Goal: Information Seeking & Learning: Learn about a topic

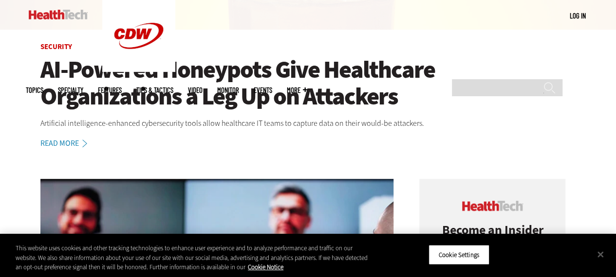
scroll to position [292, 0]
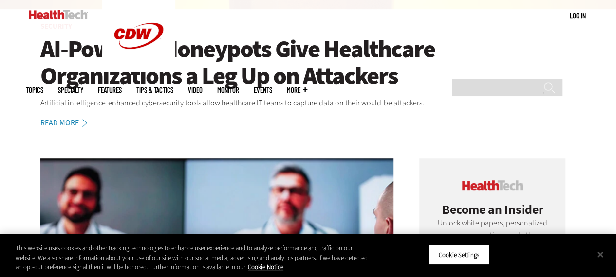
click at [136, 54] on h1 "AI-Powered Honeypots Give Healthcare Organizations a Leg Up on Attackers" at bounding box center [307, 63] width 535 height 54
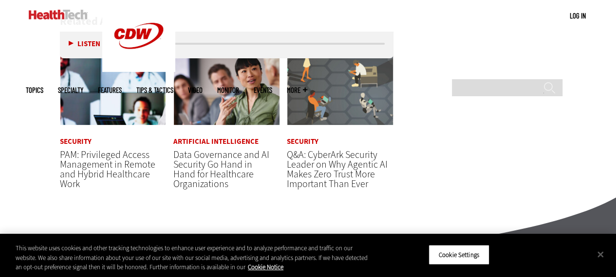
scroll to position [1946, 0]
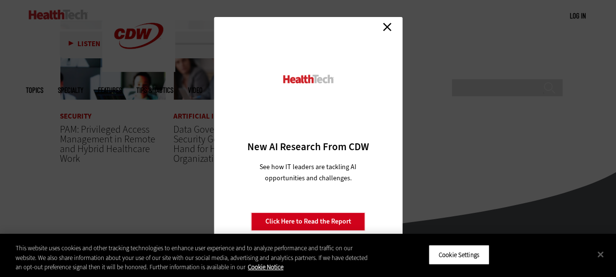
click at [389, 25] on link "Close" at bounding box center [387, 26] width 15 height 15
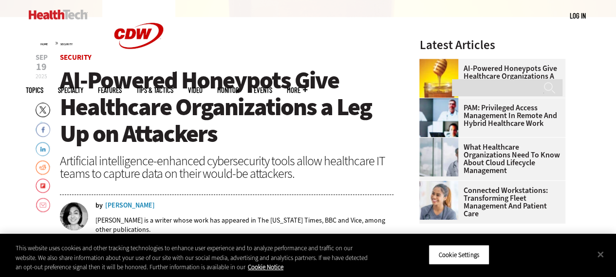
scroll to position [0, 0]
